Goal: Find specific page/section: Find specific page/section

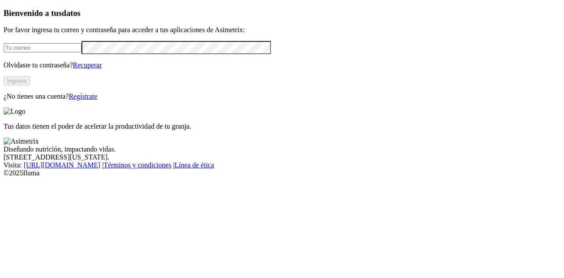
type input "[PERSON_NAME][EMAIL_ADDRESS][PERSON_NAME][DOMAIN_NAME]"
click at [30, 85] on button "Ingresa" at bounding box center [17, 80] width 26 height 9
